Goal: Task Accomplishment & Management: Use online tool/utility

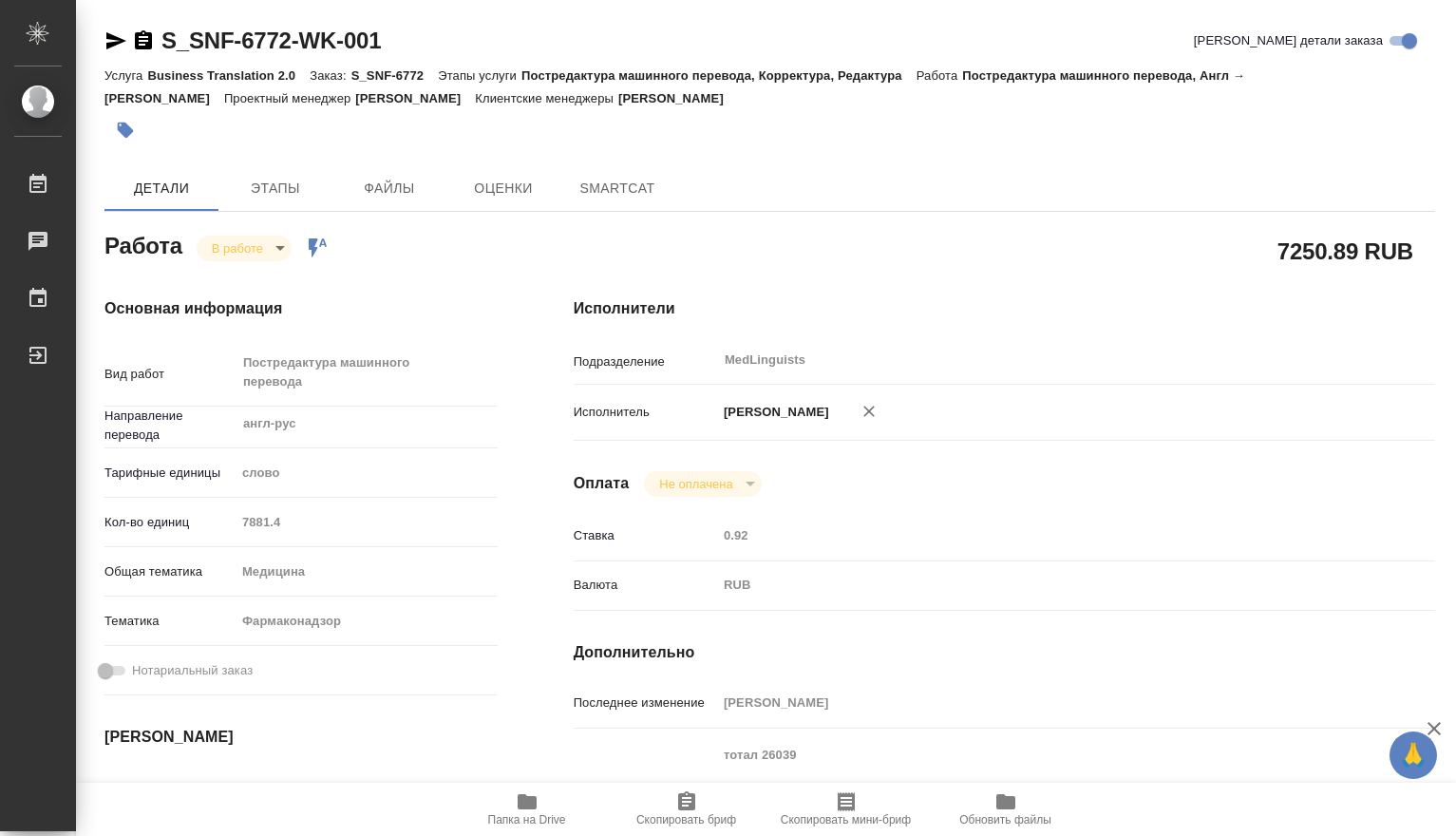
type textarea "x"
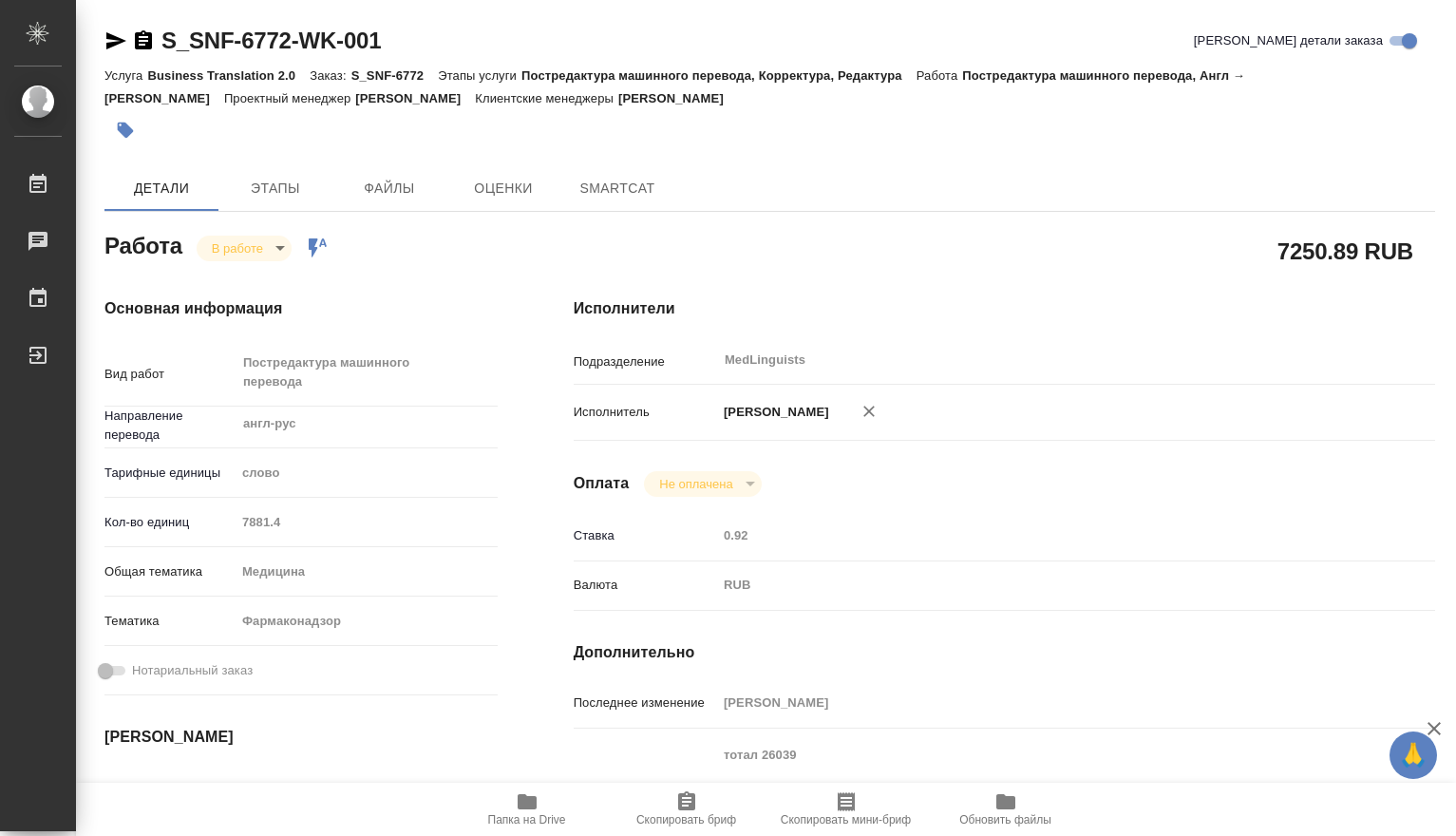
type textarea "x"
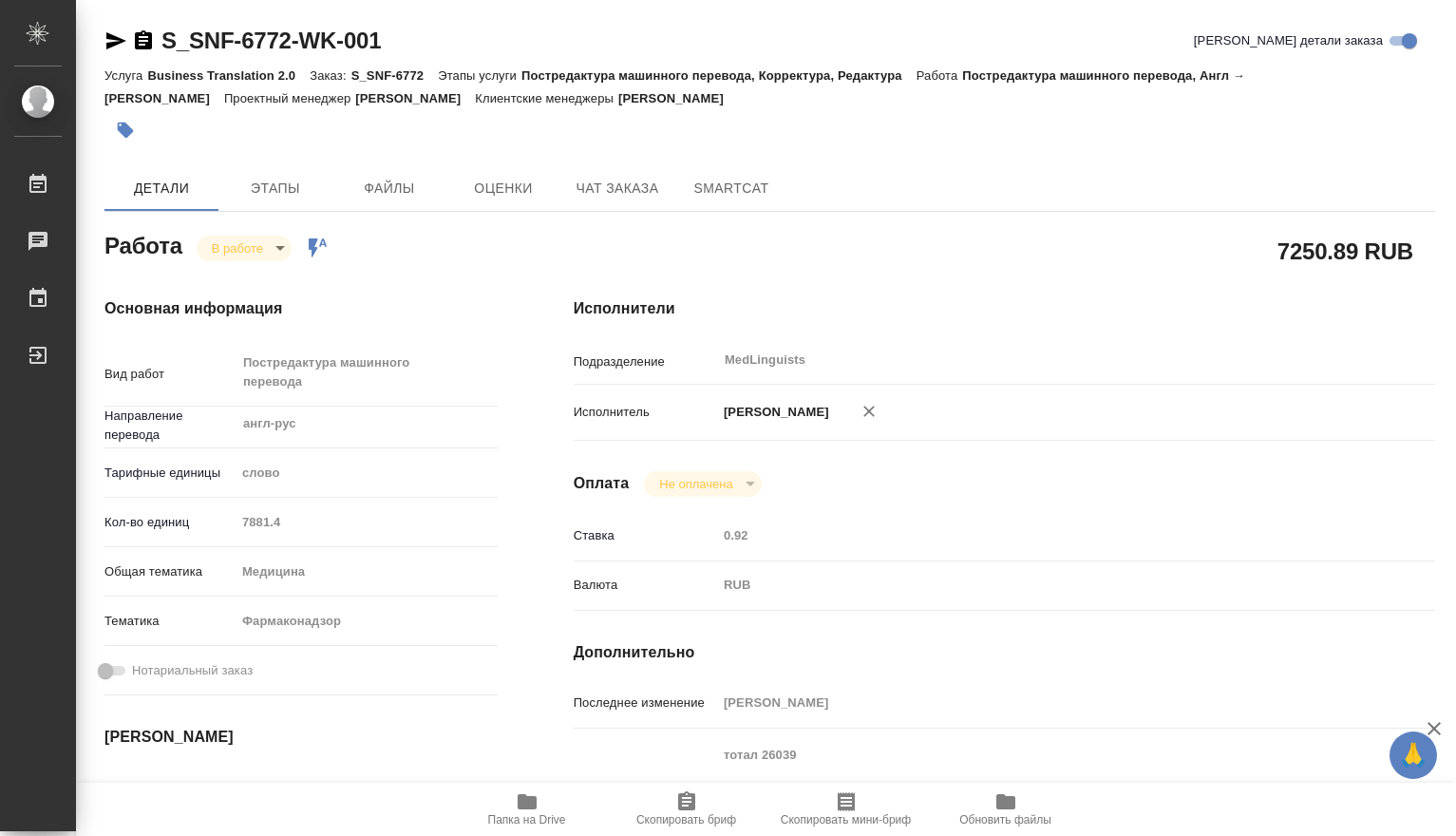
type textarea "x"
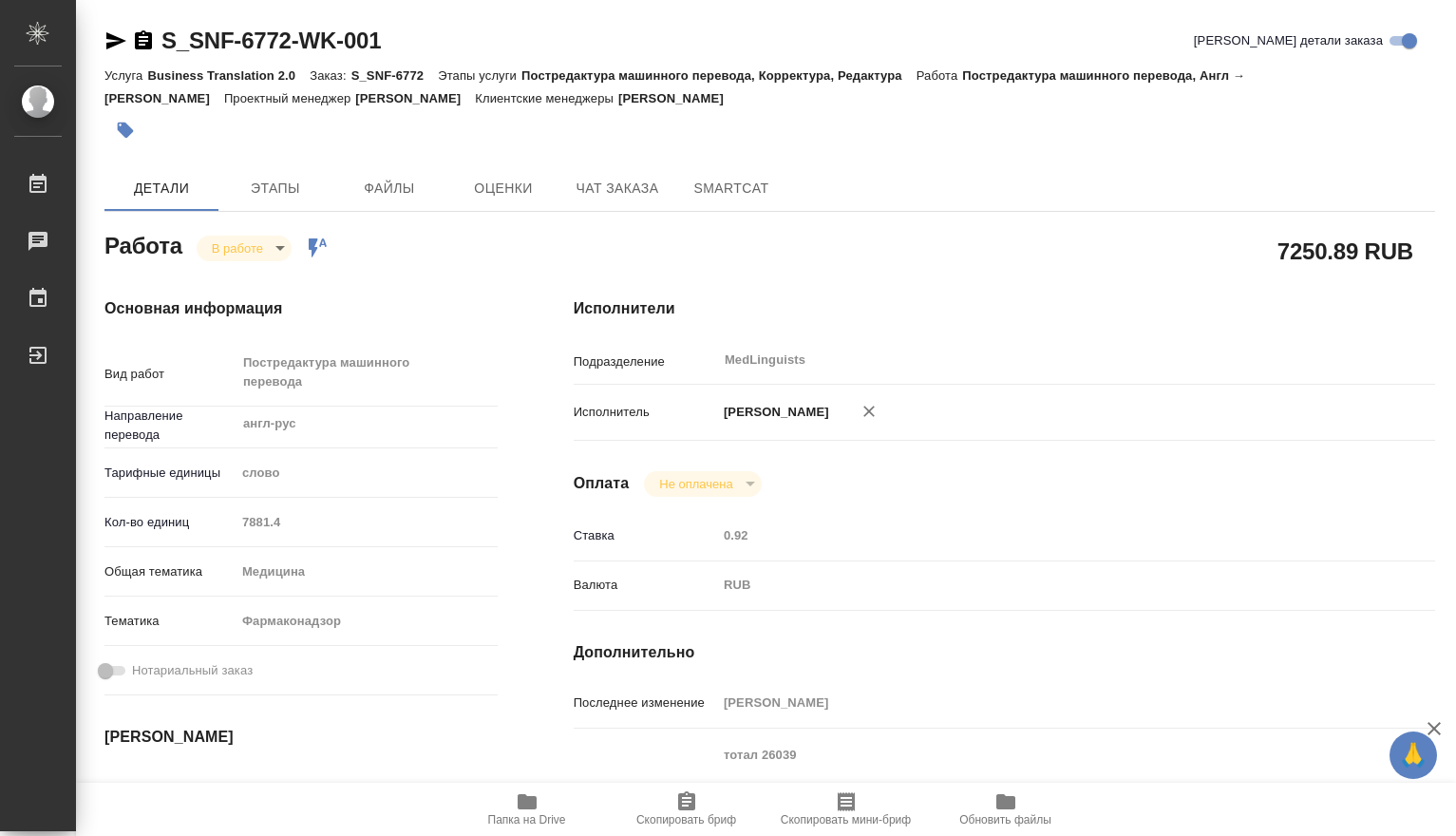
type textarea "x"
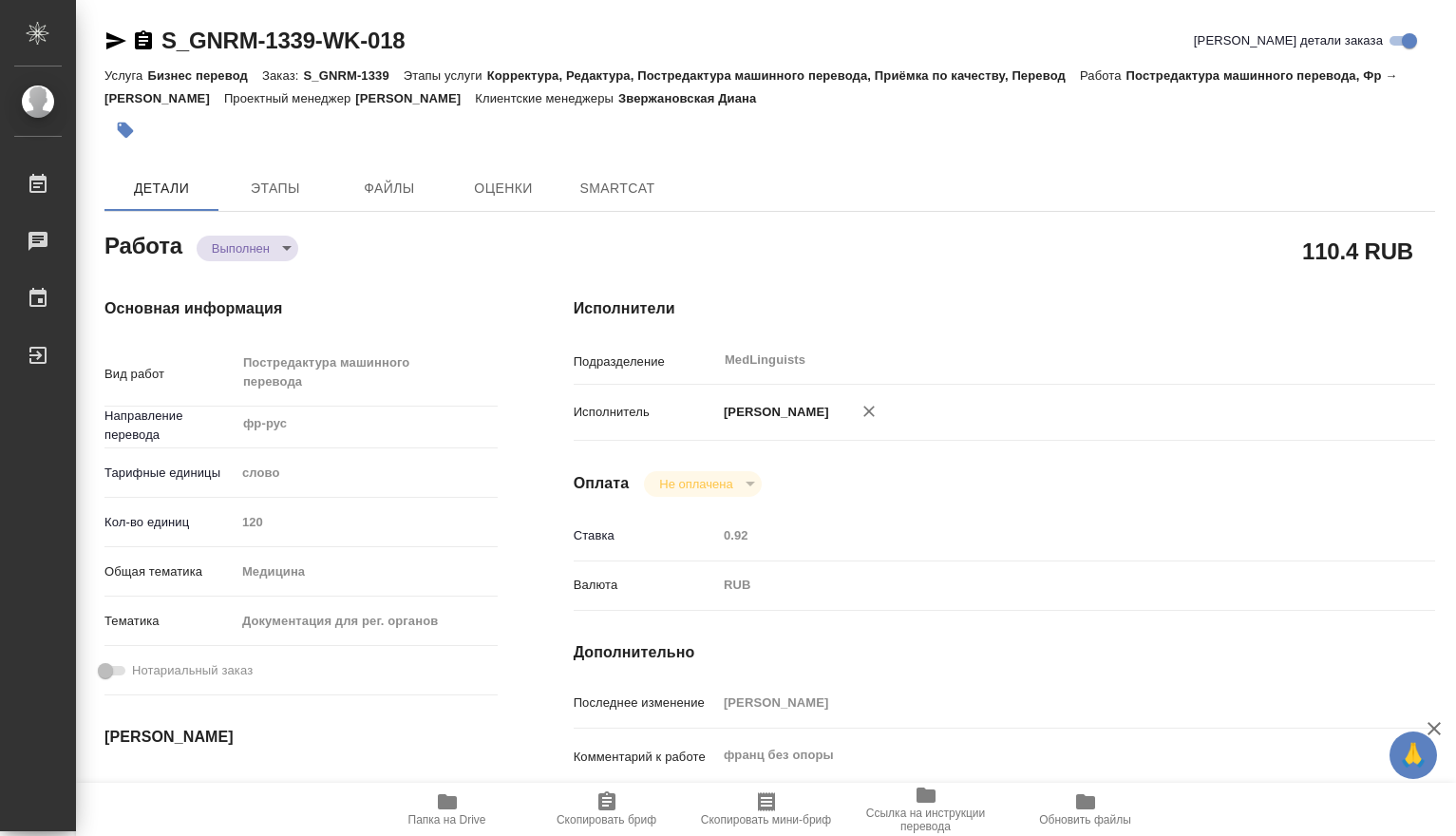
type textarea "x"
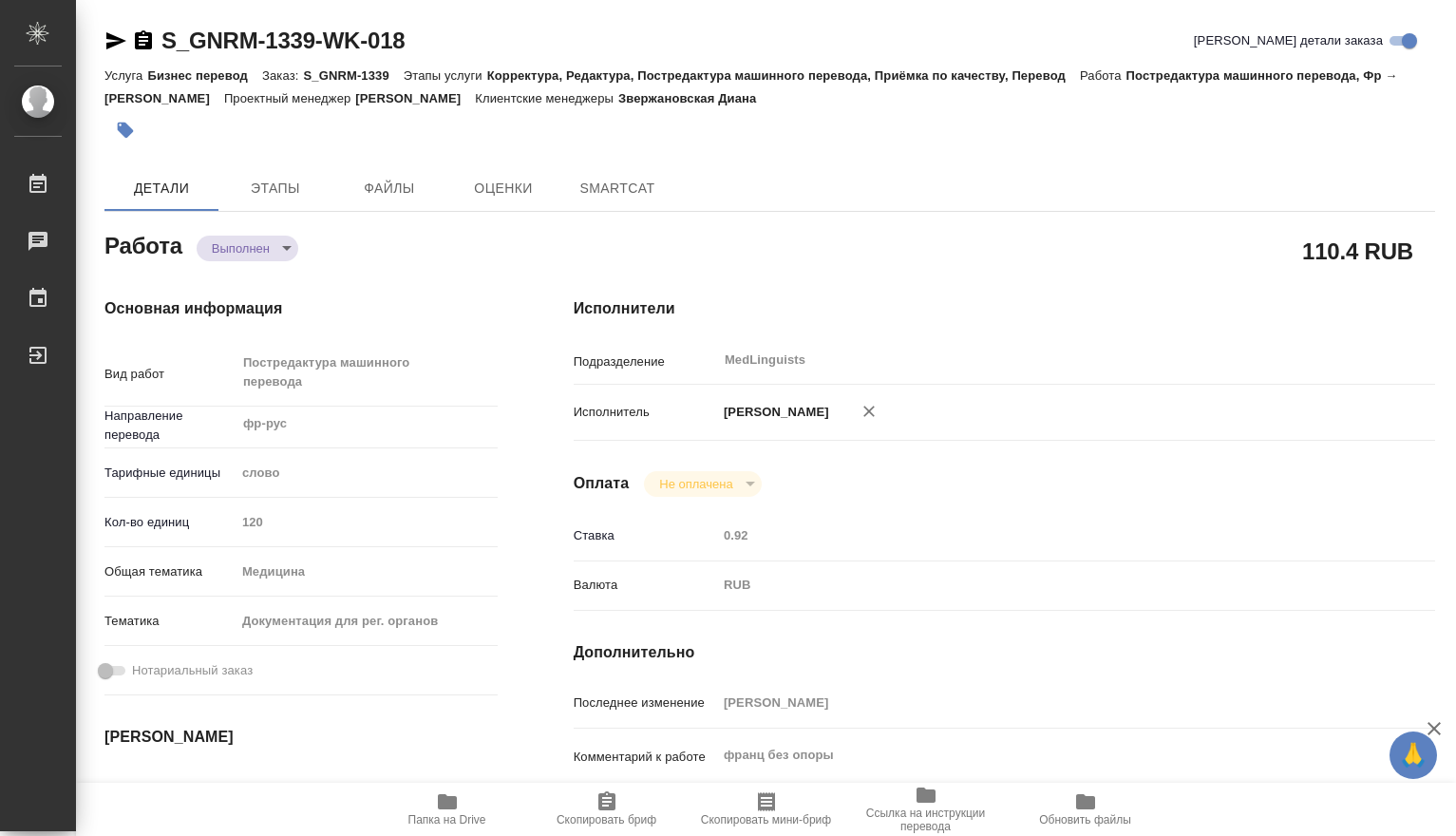
type textarea "x"
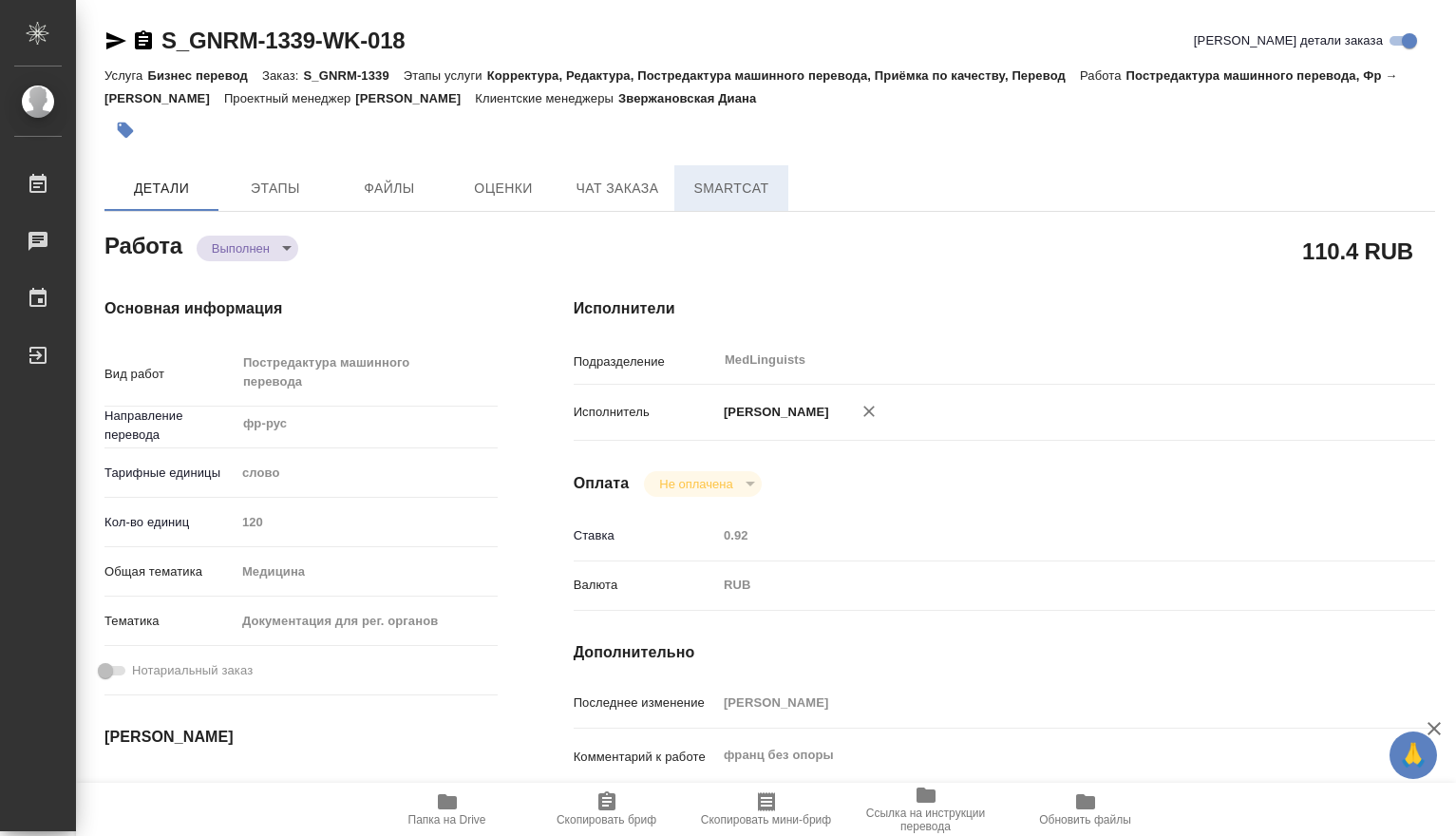
type textarea "x"
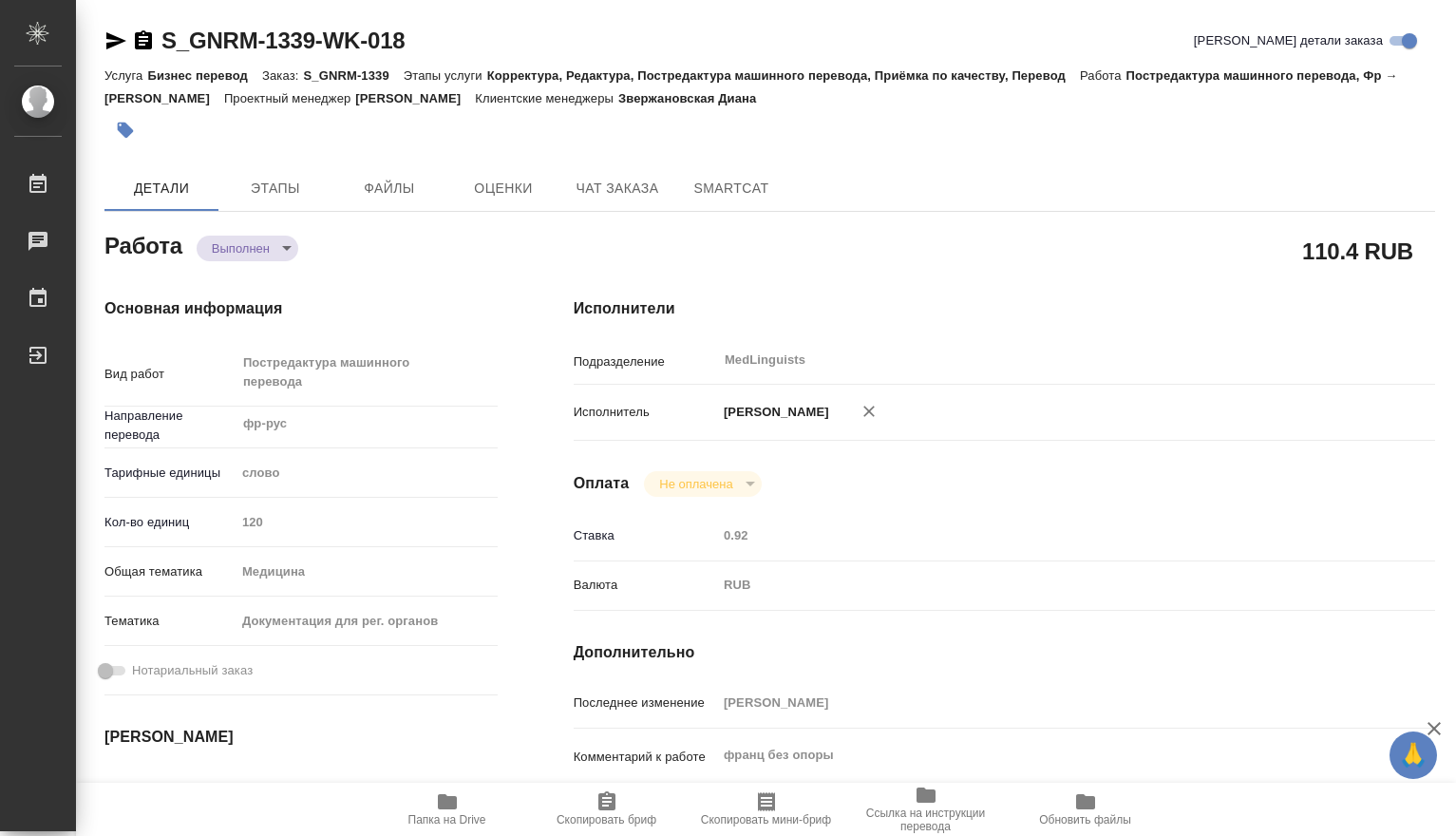
type textarea "x"
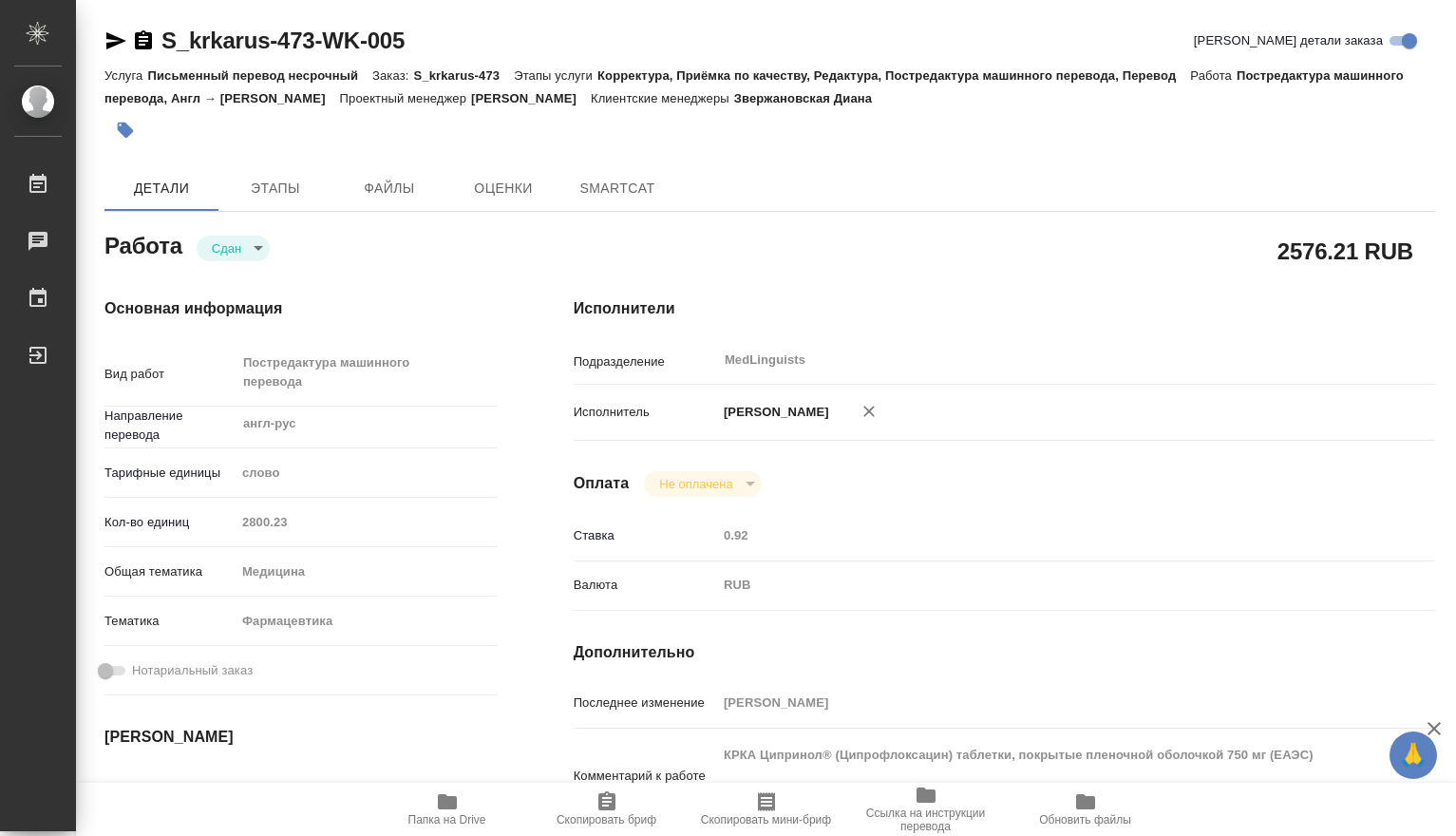
type textarea "x"
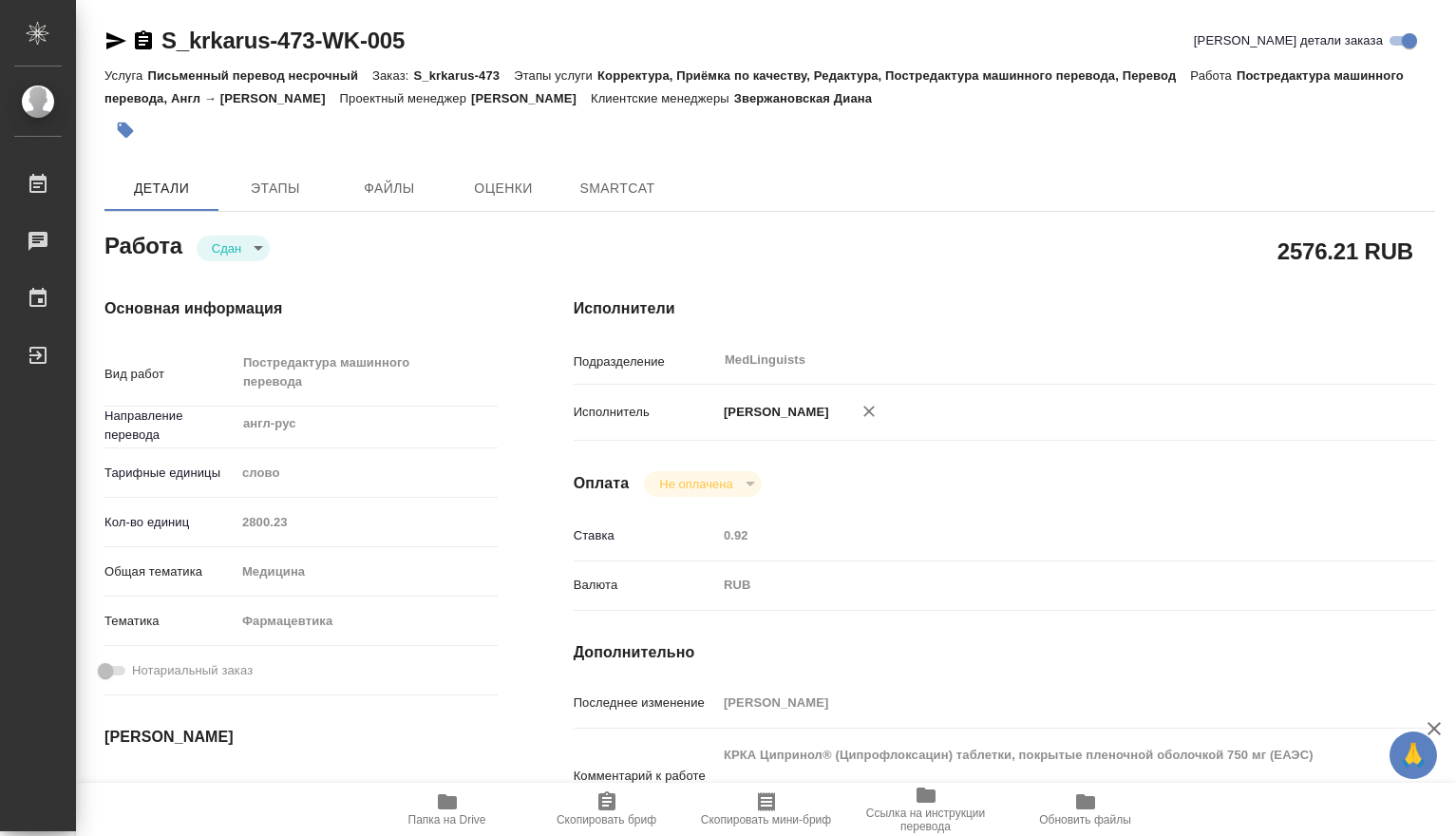
type textarea "x"
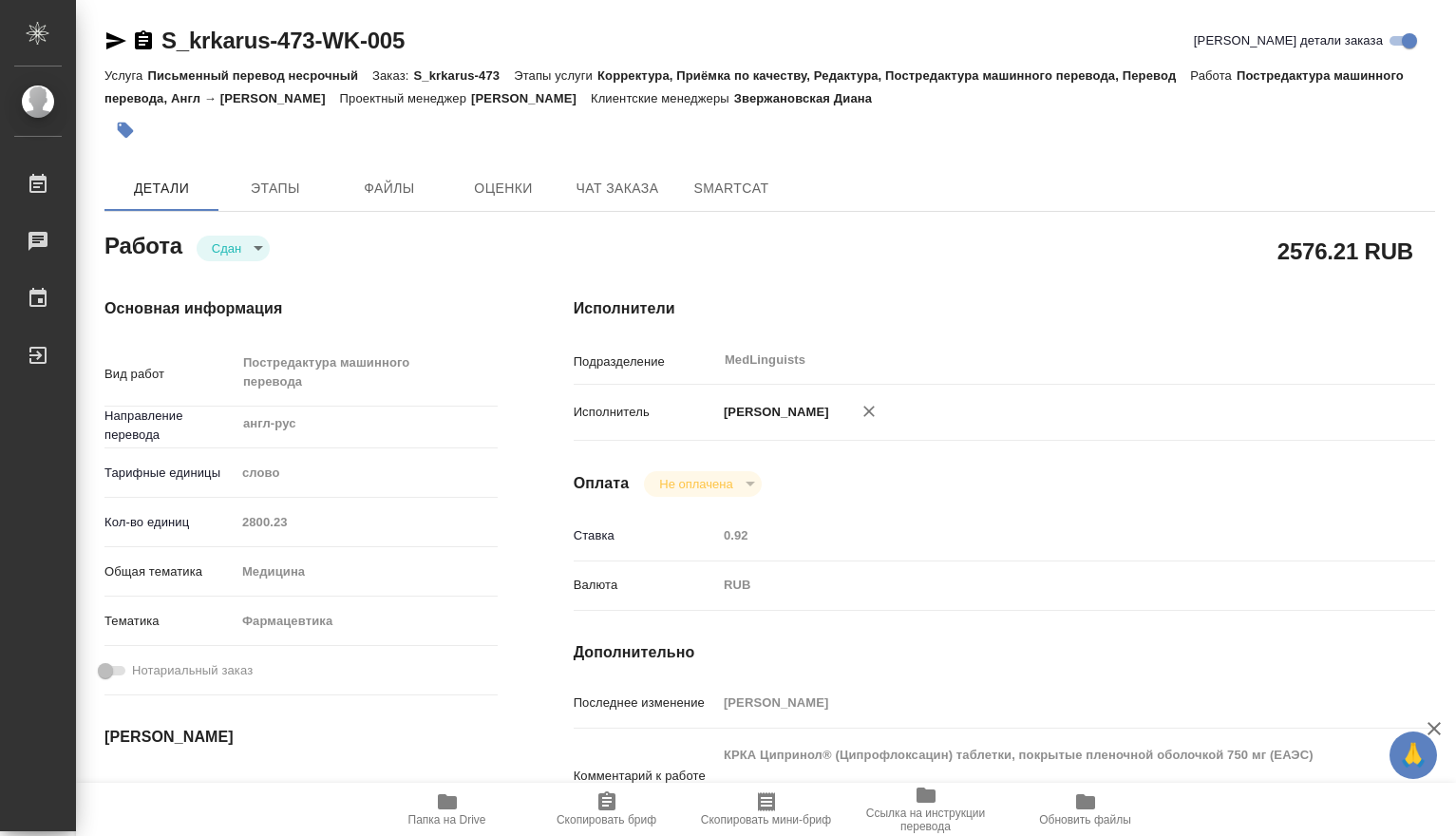
type textarea "x"
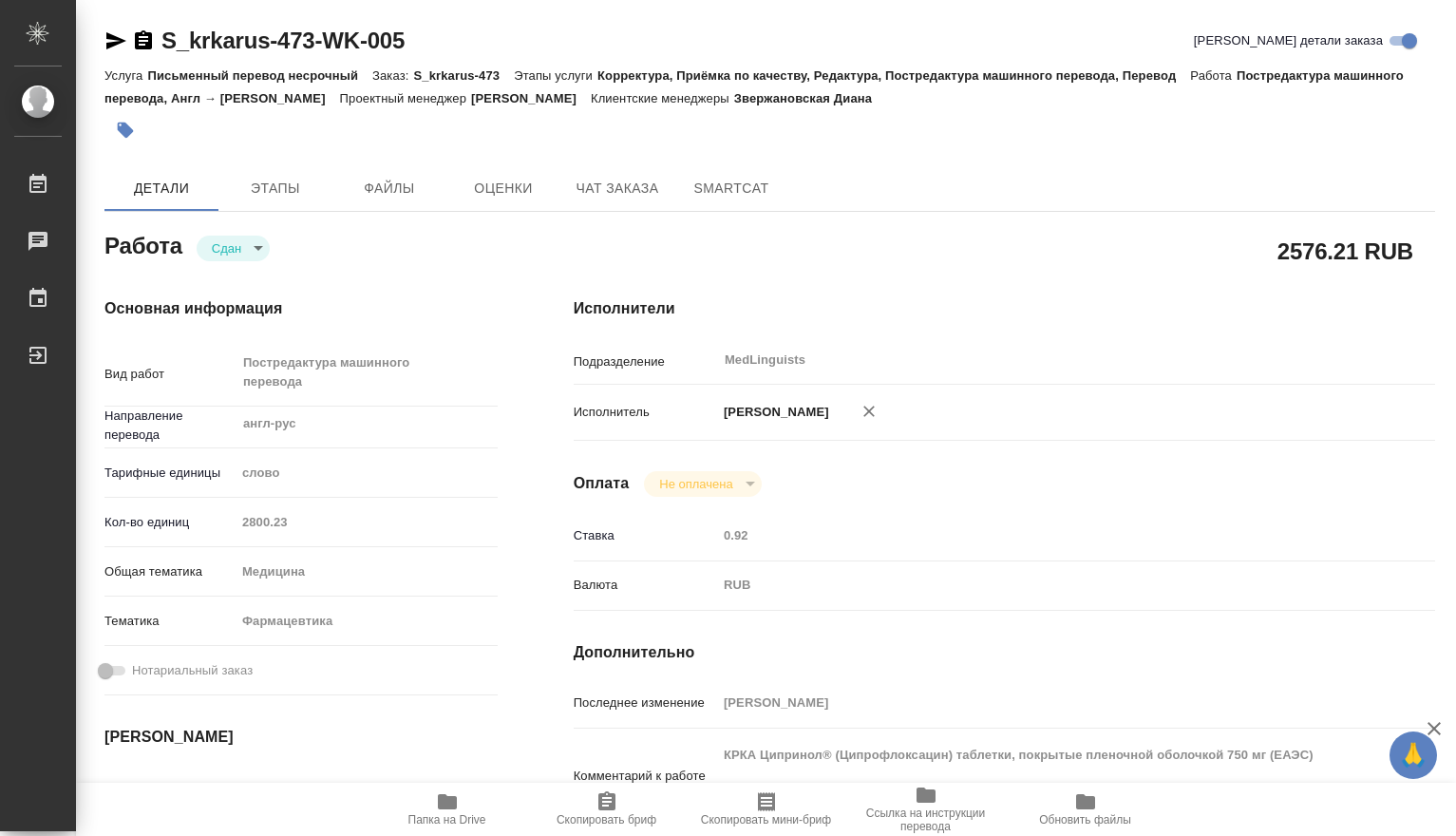
type textarea "x"
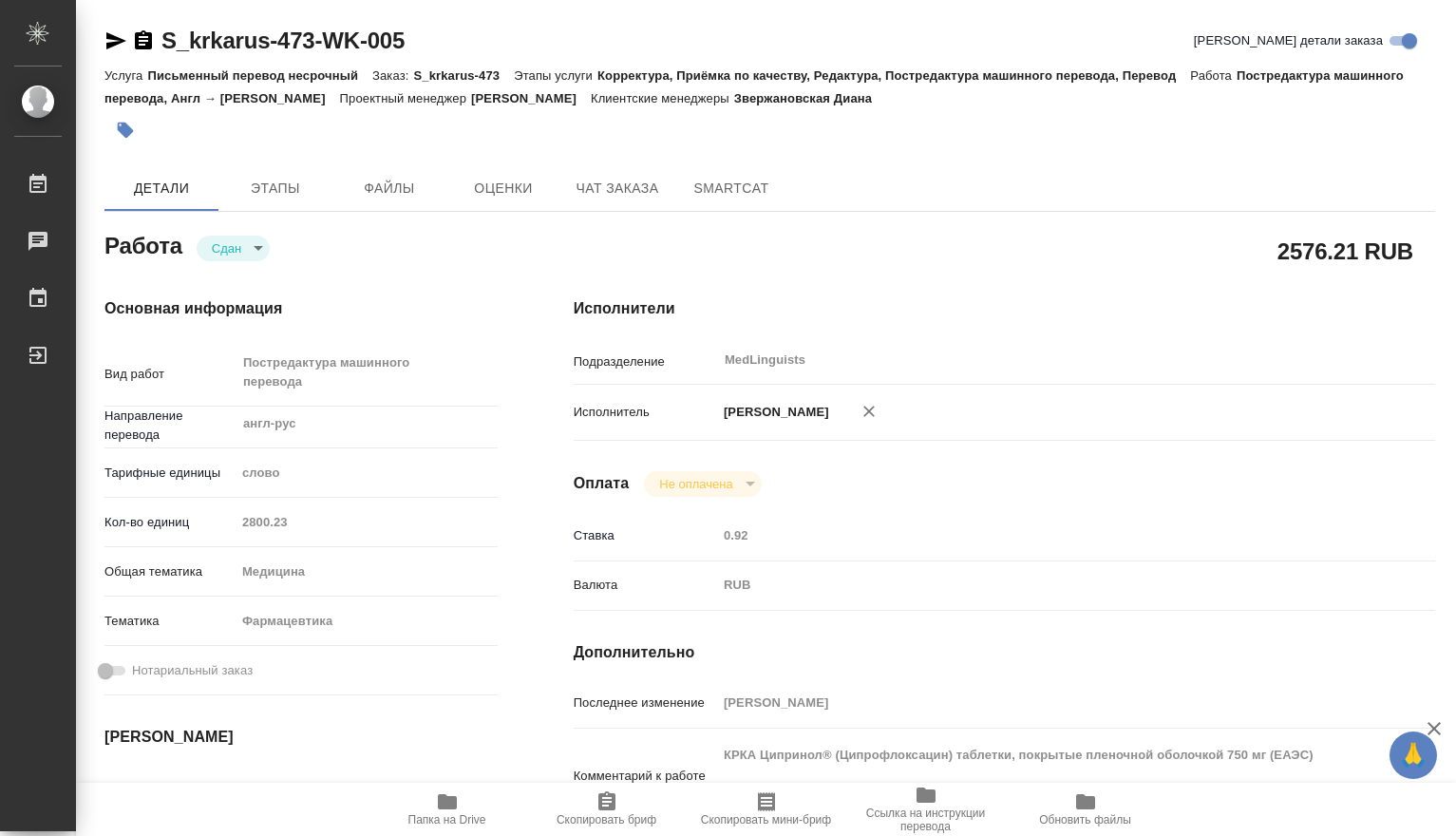
click at [159, 520] on div "Кол-во единиц 2800.23" at bounding box center [301, 522] width 393 height 33
